Goal: Navigation & Orientation: Understand site structure

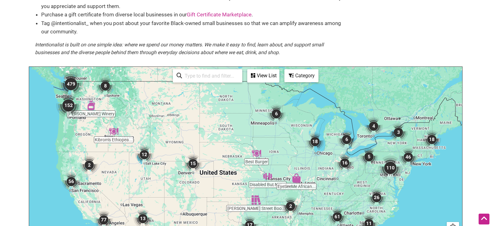
scroll to position [93, 0]
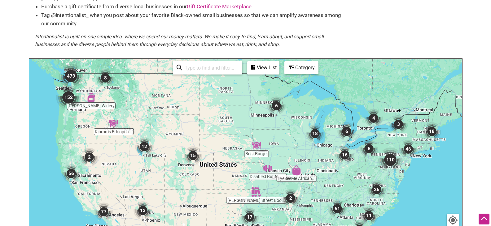
click at [69, 76] on img "479" at bounding box center [71, 76] width 25 height 25
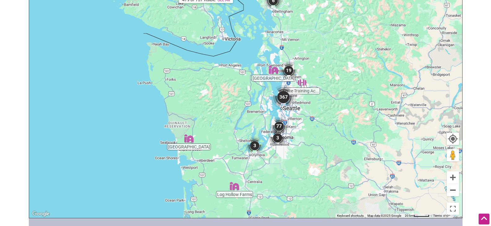
scroll to position [176, 0]
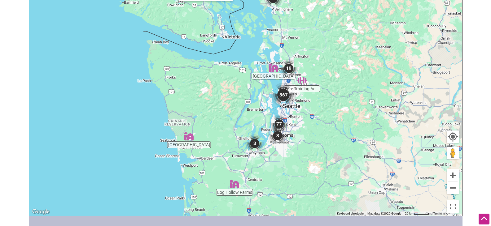
click at [286, 97] on img "367" at bounding box center [283, 95] width 25 height 25
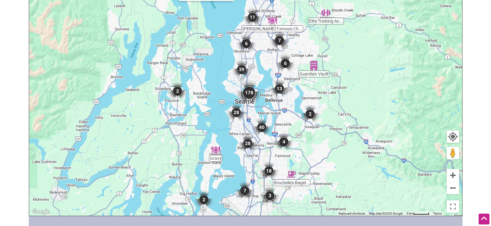
click at [242, 70] on img "39" at bounding box center [241, 69] width 19 height 19
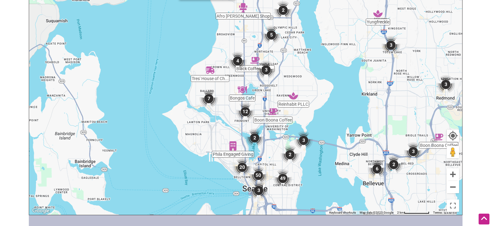
scroll to position [174, 0]
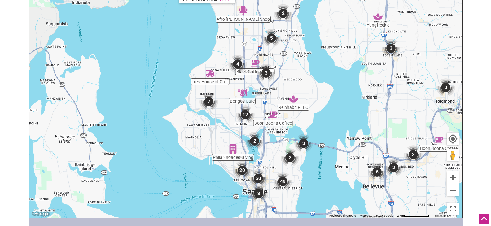
click at [270, 35] on img "5" at bounding box center [271, 38] width 19 height 19
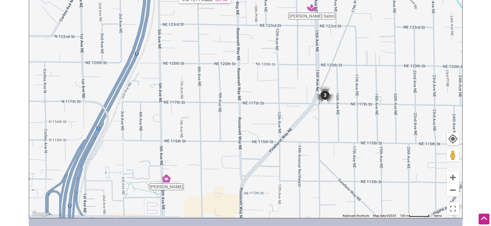
click at [324, 93] on img "3" at bounding box center [324, 95] width 19 height 19
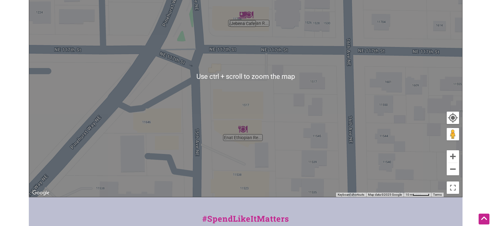
scroll to position [205, 0]
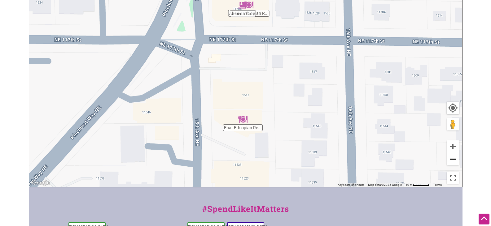
click at [453, 159] on button "Zoom out" at bounding box center [452, 159] width 12 height 12
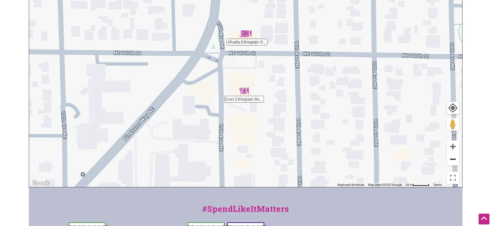
click at [452, 159] on button "Zoom out" at bounding box center [452, 159] width 12 height 12
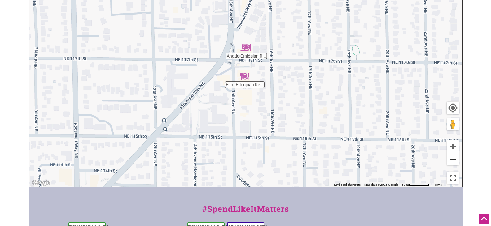
click at [452, 161] on button "Zoom out" at bounding box center [452, 159] width 12 height 12
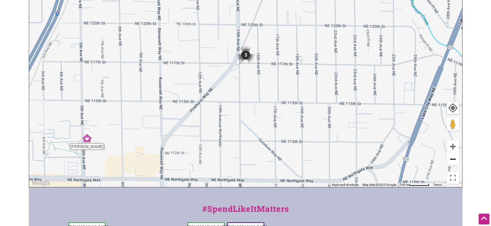
click at [452, 161] on button "Zoom out" at bounding box center [452, 159] width 12 height 12
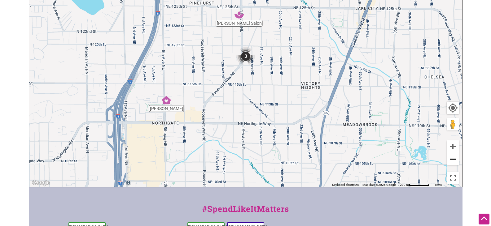
click at [452, 161] on button "Zoom out" at bounding box center [452, 159] width 12 height 12
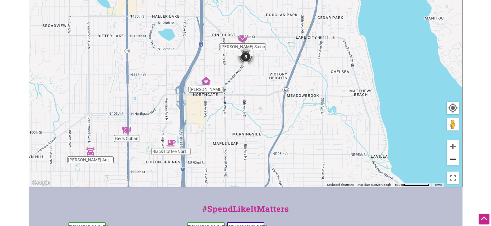
click at [452, 161] on button "Zoom out" at bounding box center [452, 159] width 12 height 12
